Goal: Task Accomplishment & Management: Use online tool/utility

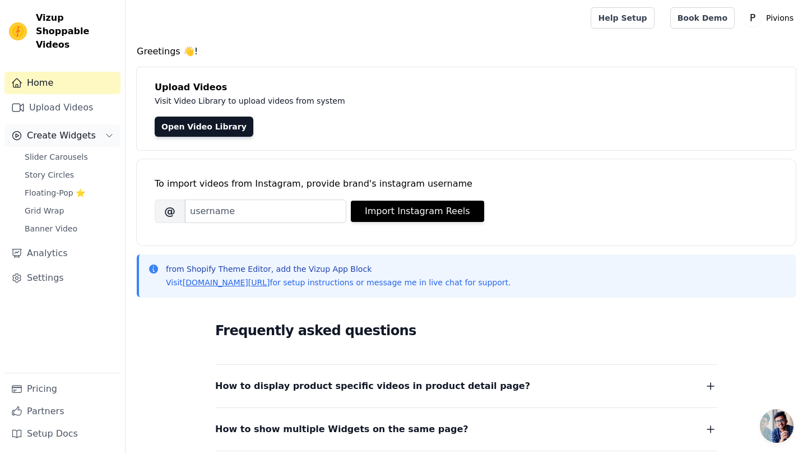
click at [78, 129] on span "Create Widgets" at bounding box center [61, 135] width 69 height 13
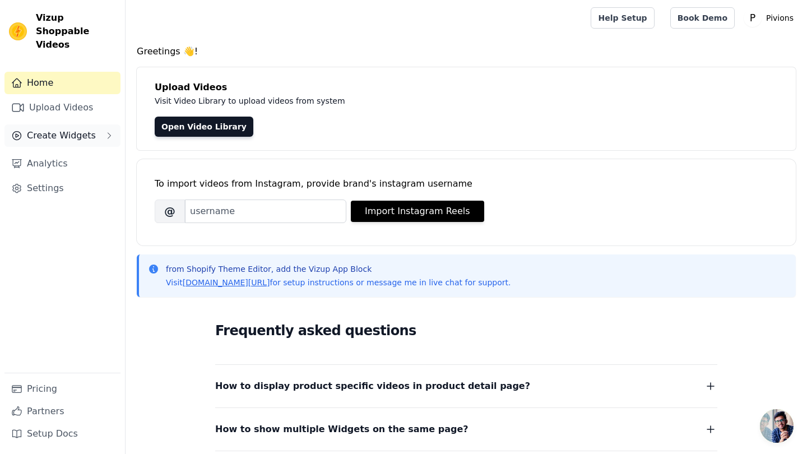
click at [70, 131] on button "Create Widgets" at bounding box center [62, 135] width 116 height 22
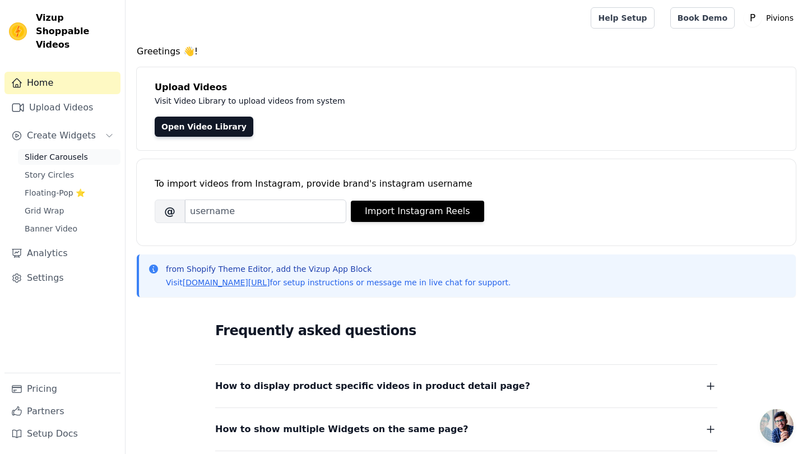
click at [53, 151] on link "Slider Carousels" at bounding box center [69, 157] width 102 height 16
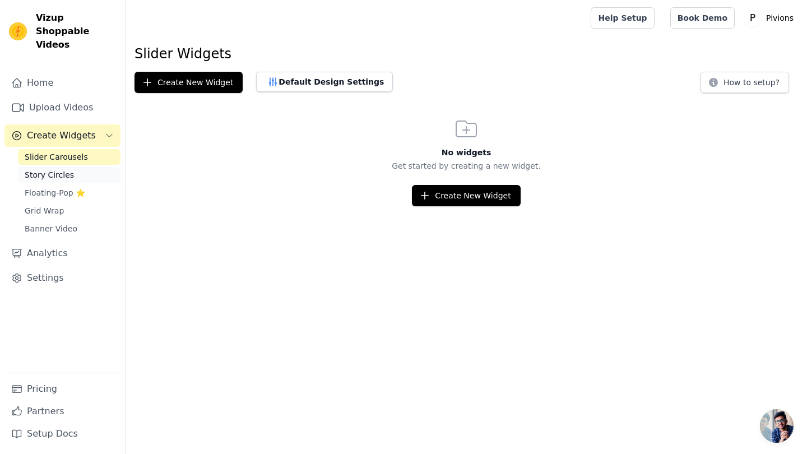
click at [60, 169] on span "Story Circles" at bounding box center [49, 174] width 49 height 11
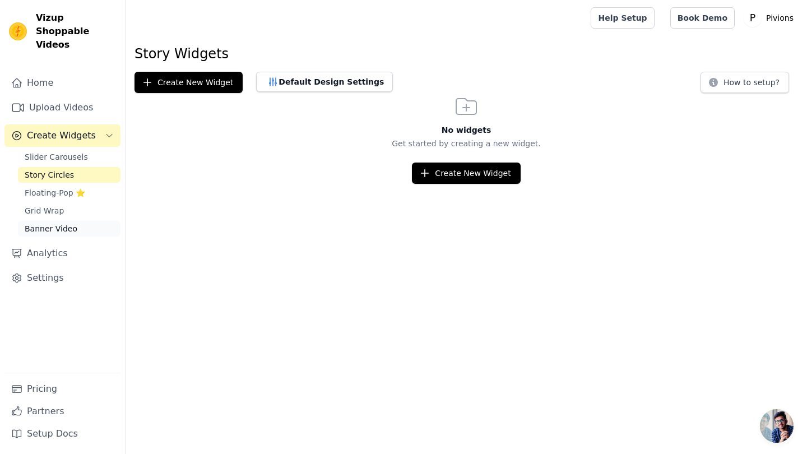
click at [48, 223] on span "Banner Video" at bounding box center [51, 228] width 53 height 11
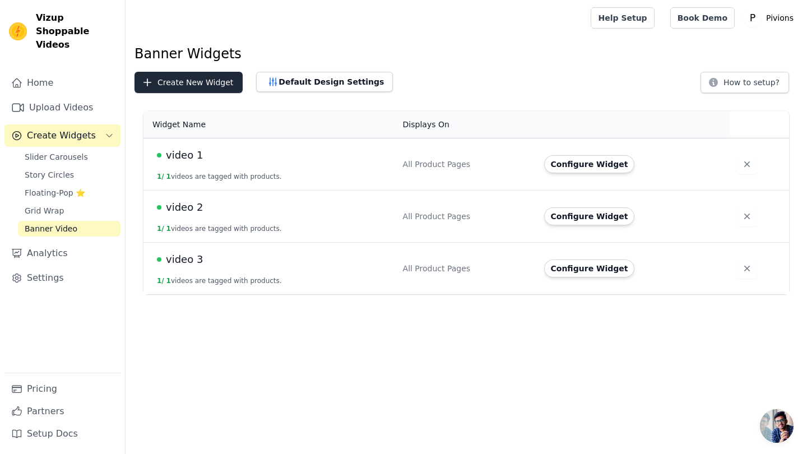
click at [184, 75] on button "Create New Widget" at bounding box center [188, 82] width 108 height 21
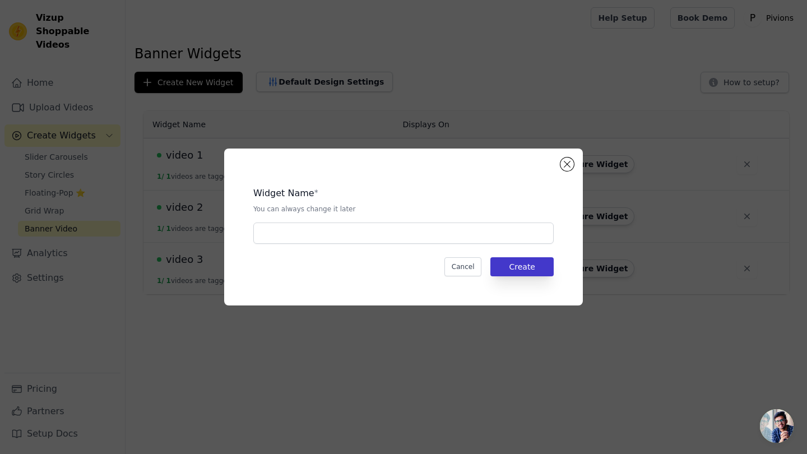
click at [500, 262] on button "Create" at bounding box center [521, 266] width 63 height 19
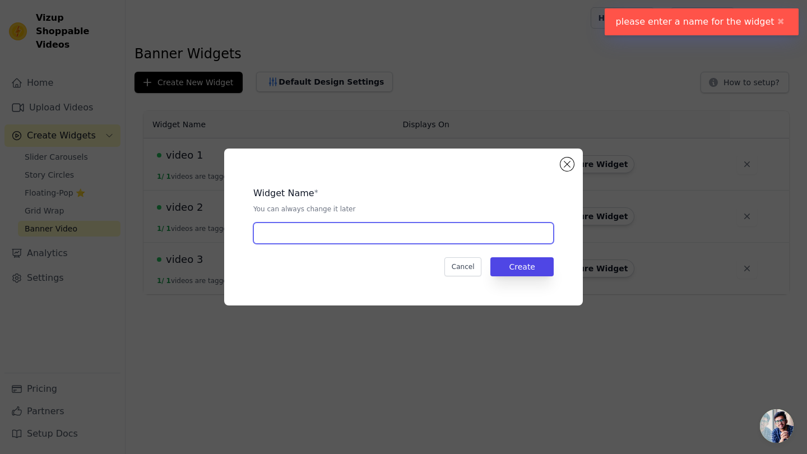
click at [385, 235] on input "text" at bounding box center [403, 232] width 300 height 21
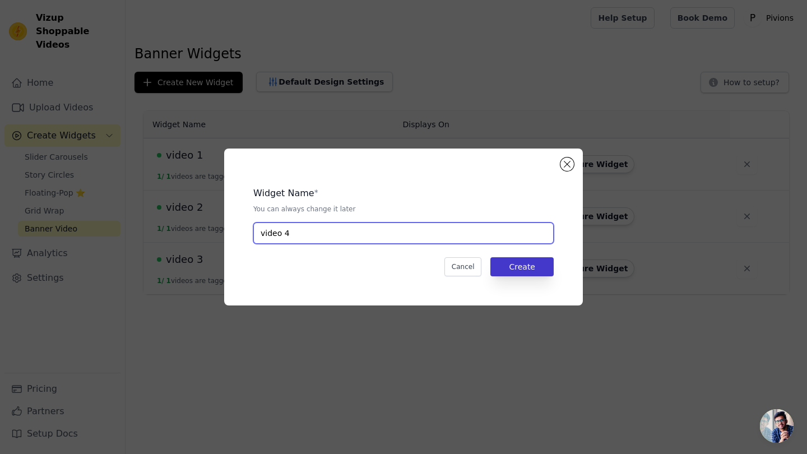
type input "video 4"
click at [533, 259] on button "Create" at bounding box center [521, 266] width 63 height 19
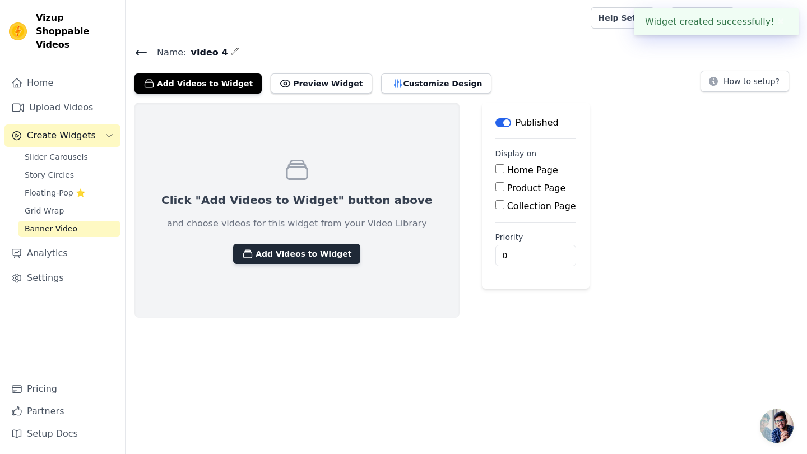
click at [293, 250] on button "Add Videos to Widget" at bounding box center [296, 254] width 127 height 20
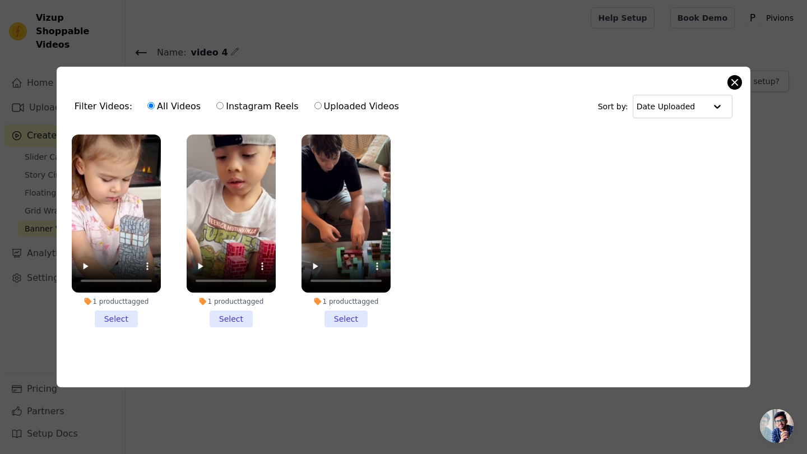
click at [738, 80] on button "Close modal" at bounding box center [734, 82] width 13 height 13
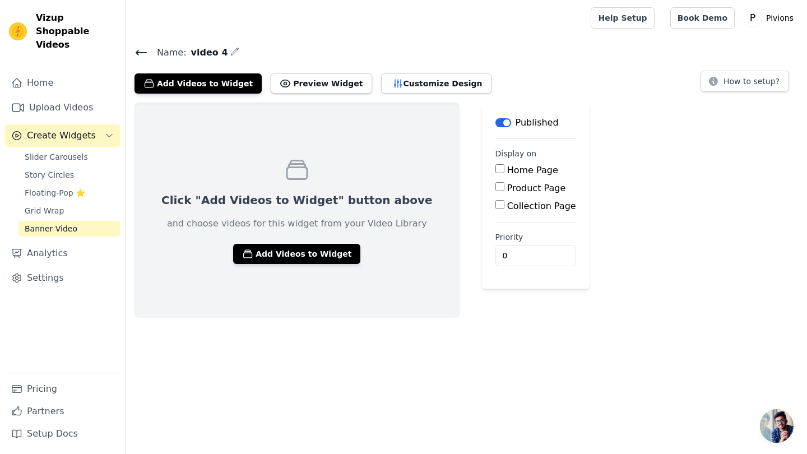
click at [44, 63] on div "Home Upload Videos Create Widgets Slider Carousels Story Circles Floating-Pop ⭐…" at bounding box center [62, 258] width 125 height 391
click at [44, 72] on link "Home" at bounding box center [62, 83] width 116 height 22
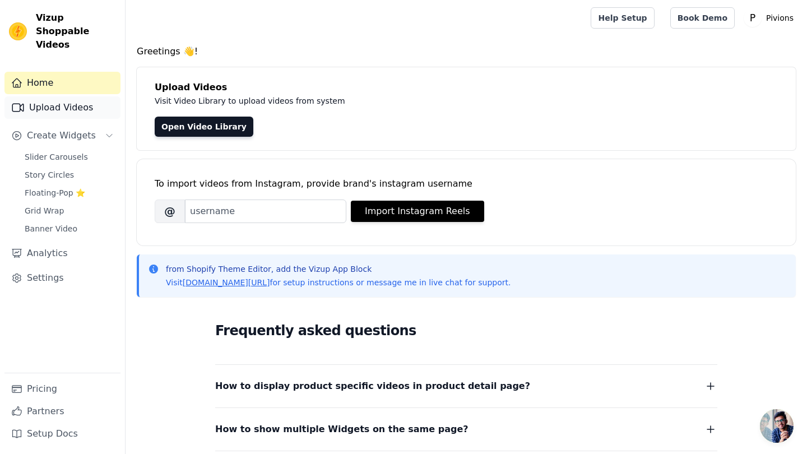
click at [55, 96] on link "Upload Videos" at bounding box center [62, 107] width 116 height 22
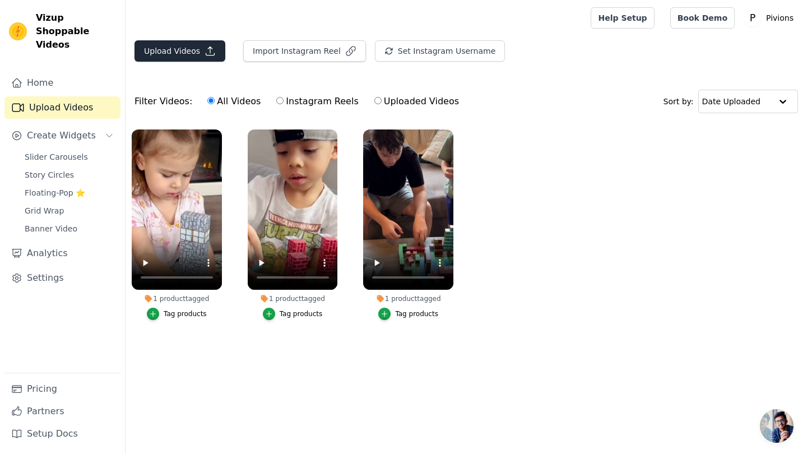
click at [178, 53] on button "Upload Videos" at bounding box center [179, 50] width 91 height 21
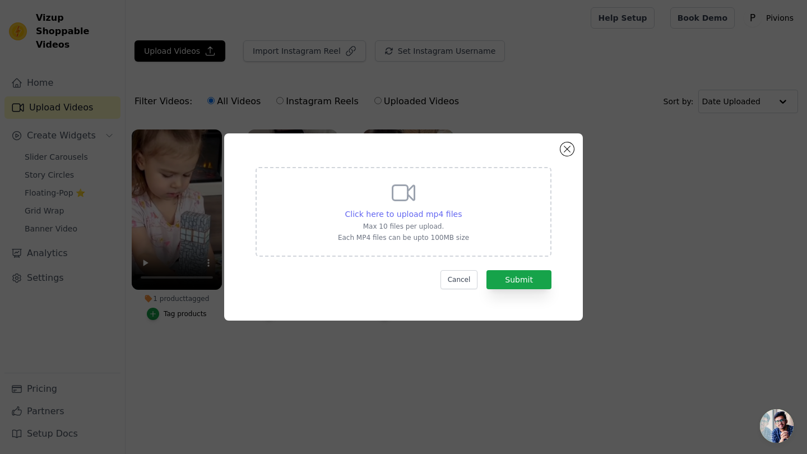
click at [435, 216] on span "Click here to upload mp4 files" at bounding box center [403, 213] width 117 height 9
click at [461, 208] on input "Click here to upload mp4 files Max 10 files per upload. Each MP4 files can be u…" at bounding box center [461, 208] width 1 height 1
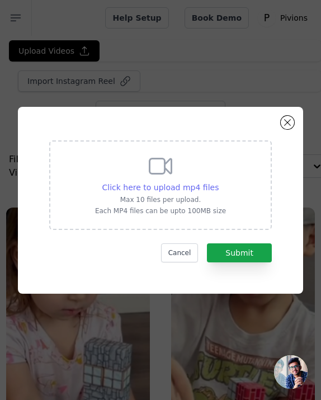
click at [129, 186] on span "Click here to upload mp4 files" at bounding box center [160, 187] width 117 height 9
click at [218, 182] on input "Click here to upload mp4 files Max 10 files per upload. Each MP4 files can be u…" at bounding box center [218, 181] width 1 height 1
type input "C:\fakepath\FILE 2025-09-27 12:43:58.mp4"
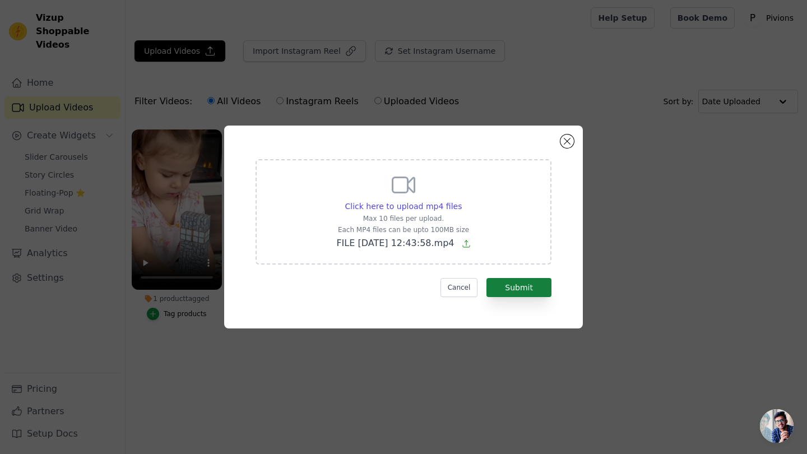
click at [506, 289] on button "Submit" at bounding box center [518, 287] width 65 height 19
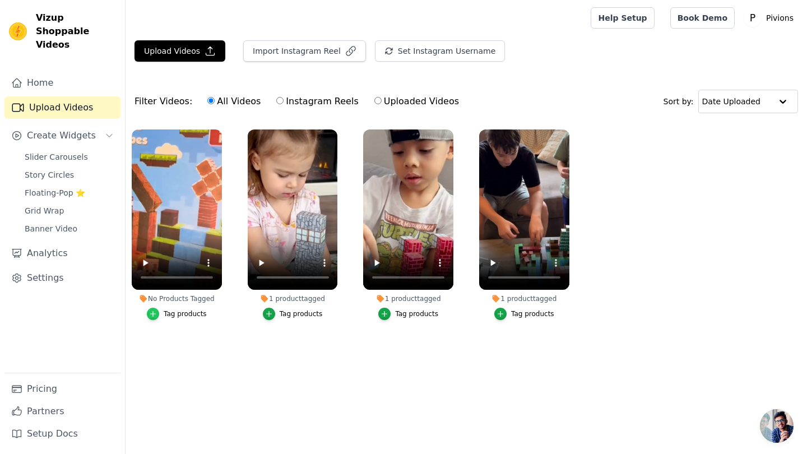
click at [155, 316] on icon "button" at bounding box center [153, 314] width 8 height 8
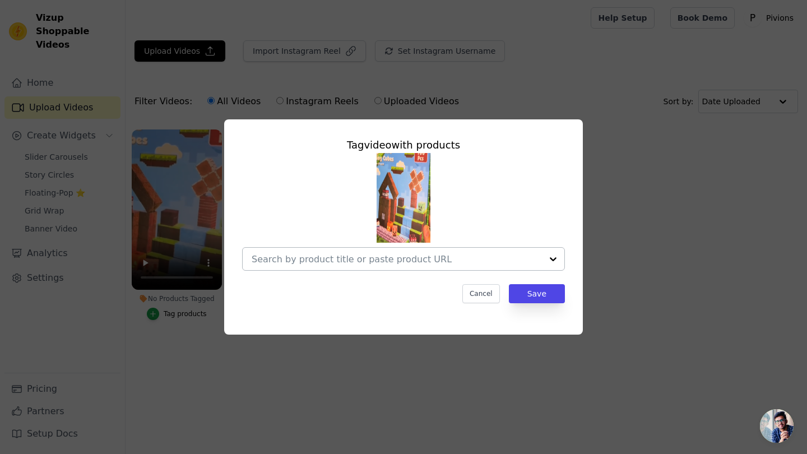
click at [502, 259] on input "No Products Tagged Tag video with products Cancel Save Tag products" at bounding box center [396, 259] width 290 height 11
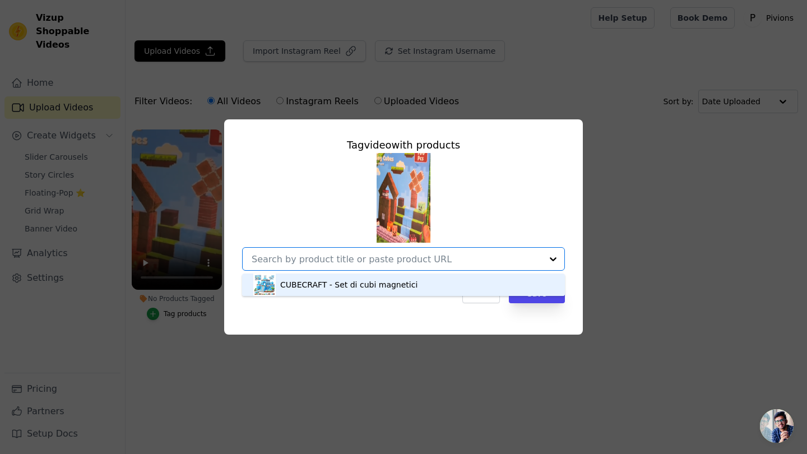
click at [367, 282] on div "CUBECRAFT - Set di cubi magnetici" at bounding box center [348, 284] width 137 height 11
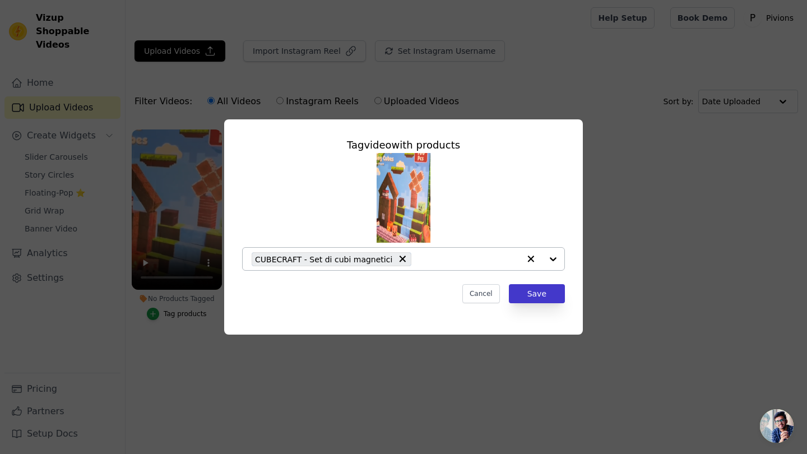
click at [521, 289] on button "Save" at bounding box center [537, 293] width 56 height 19
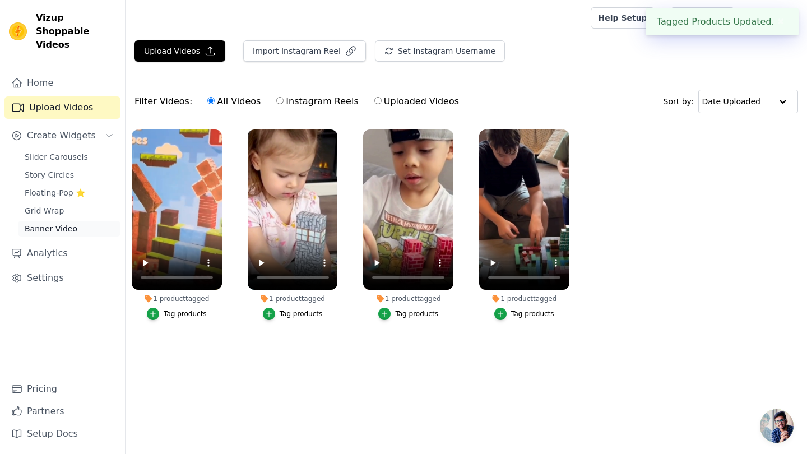
click at [58, 221] on link "Banner Video" at bounding box center [69, 229] width 102 height 16
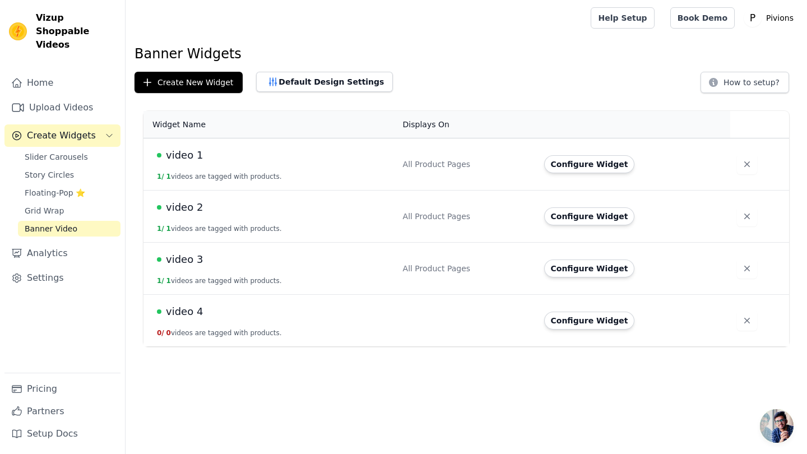
click at [235, 319] on td "video 4 0 / 0 videos are tagged with products." at bounding box center [269, 321] width 253 height 52
click at [568, 325] on button "Configure Widget" at bounding box center [589, 320] width 91 height 18
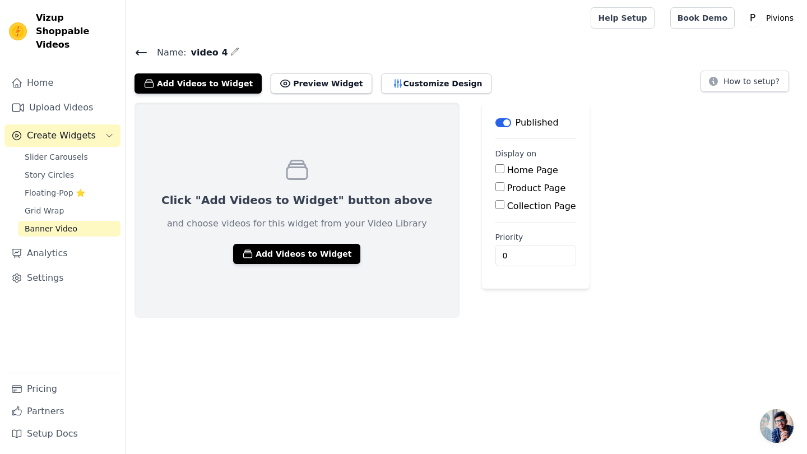
click at [495, 188] on input "Product Page" at bounding box center [499, 186] width 9 height 9
checkbox input "true"
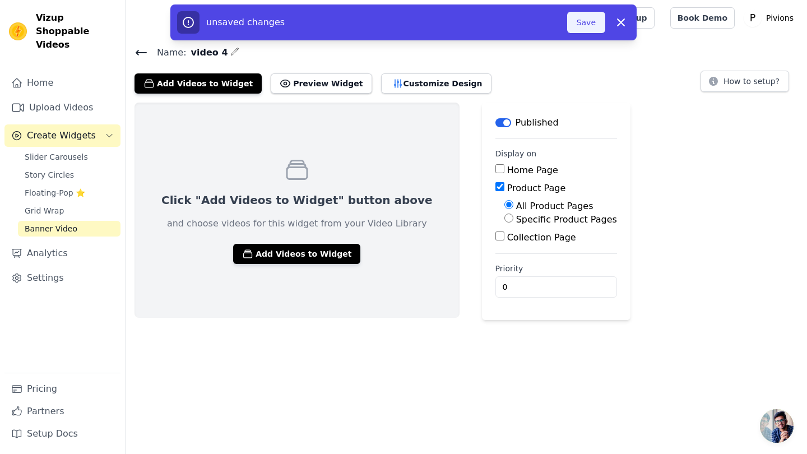
click at [593, 16] on button "Save" at bounding box center [586, 22] width 38 height 21
click at [582, 25] on button "Save" at bounding box center [586, 22] width 38 height 21
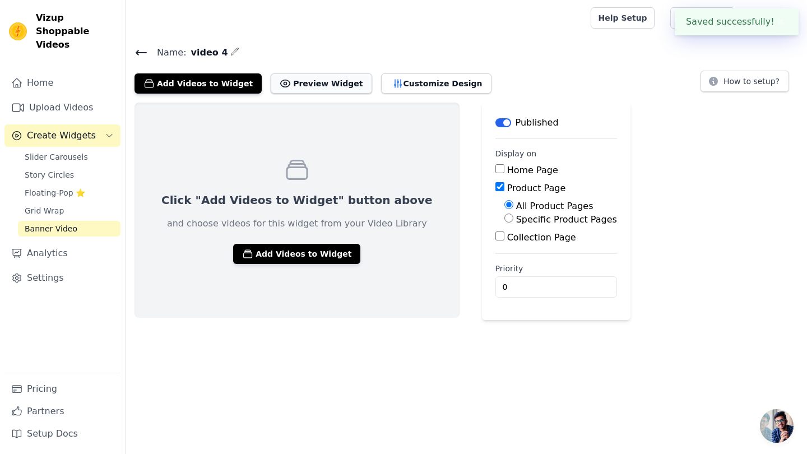
click at [334, 80] on button "Preview Widget" at bounding box center [321, 83] width 101 height 20
click at [383, 77] on button "Customize Design" at bounding box center [436, 83] width 110 height 20
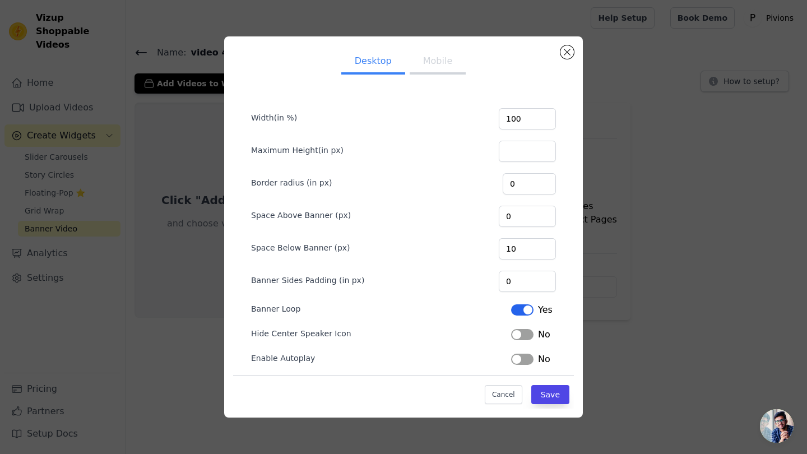
click at [531, 307] on button "Label" at bounding box center [522, 309] width 22 height 11
click at [561, 397] on button "Save" at bounding box center [550, 394] width 38 height 19
